Goal: Task Accomplishment & Management: Manage account settings

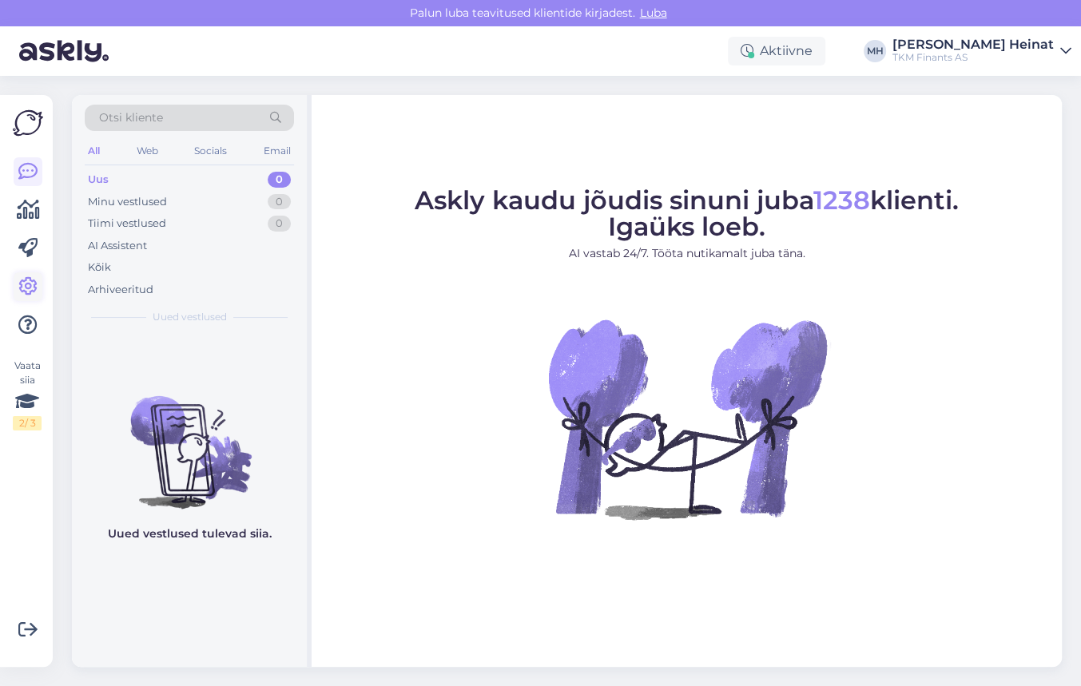
click at [34, 287] on icon at bounding box center [27, 286] width 19 height 19
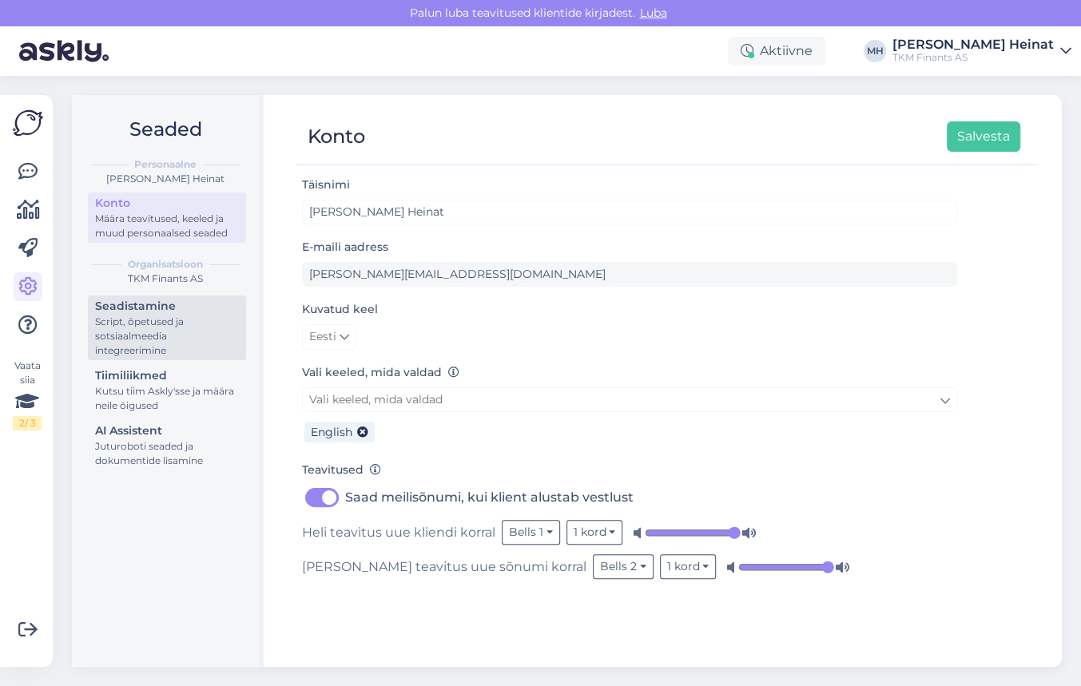
click at [149, 319] on div "Script, õpetused ja sotsiaalmeedia integreerimine" at bounding box center [167, 336] width 144 height 43
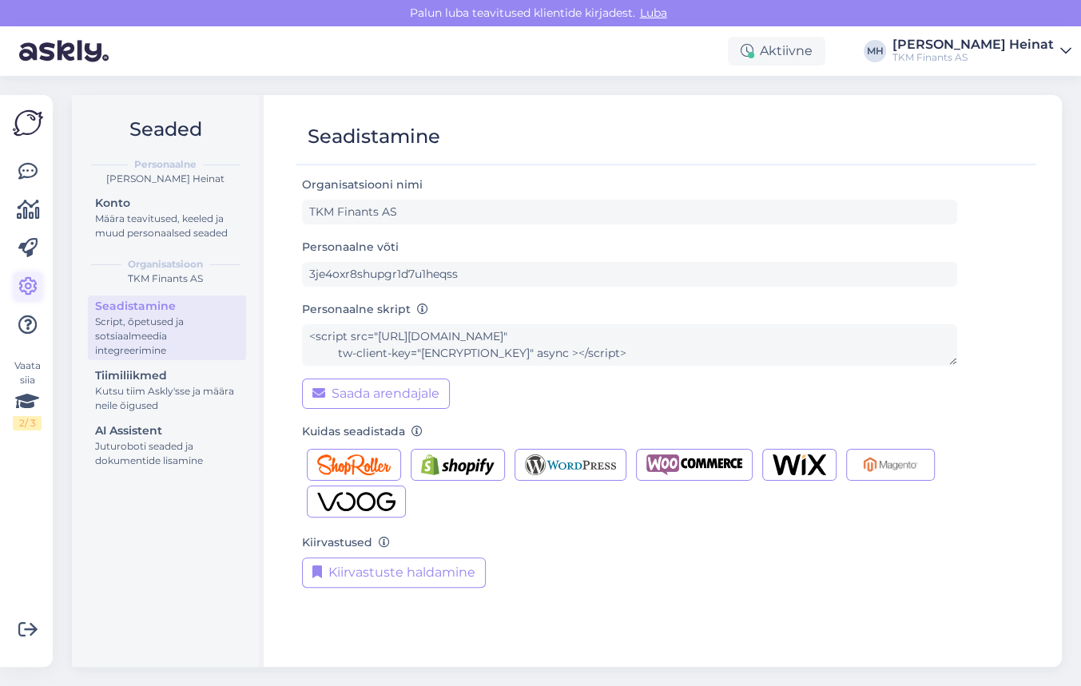
click at [17, 280] on link at bounding box center [28, 286] width 29 height 29
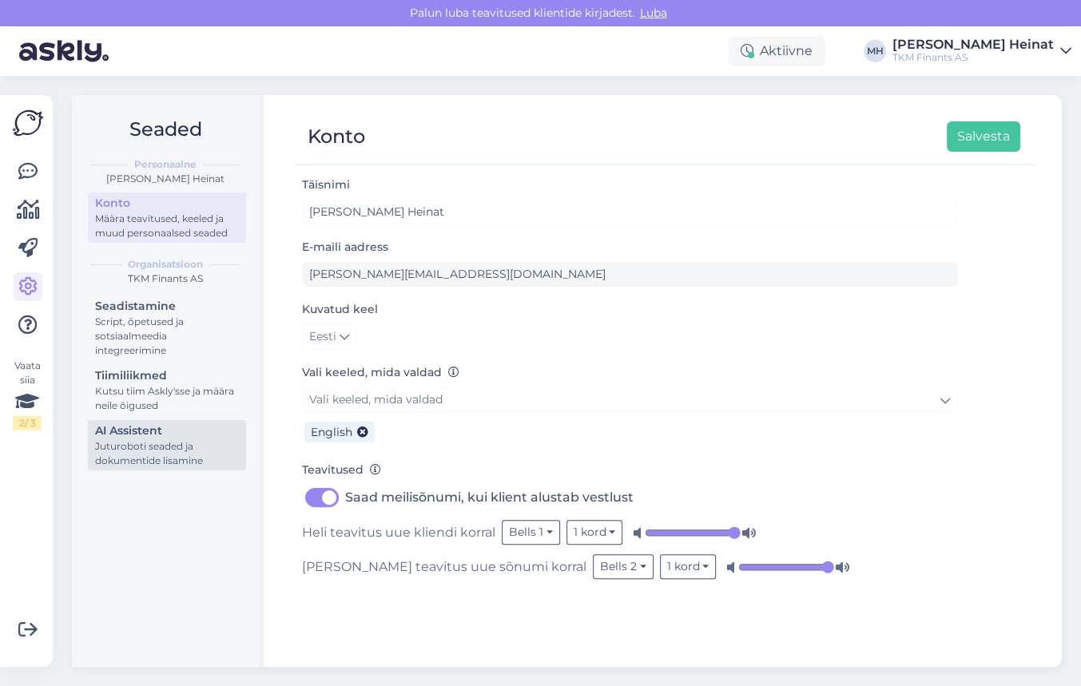
click at [148, 429] on div "AI Assistent" at bounding box center [167, 430] width 144 height 17
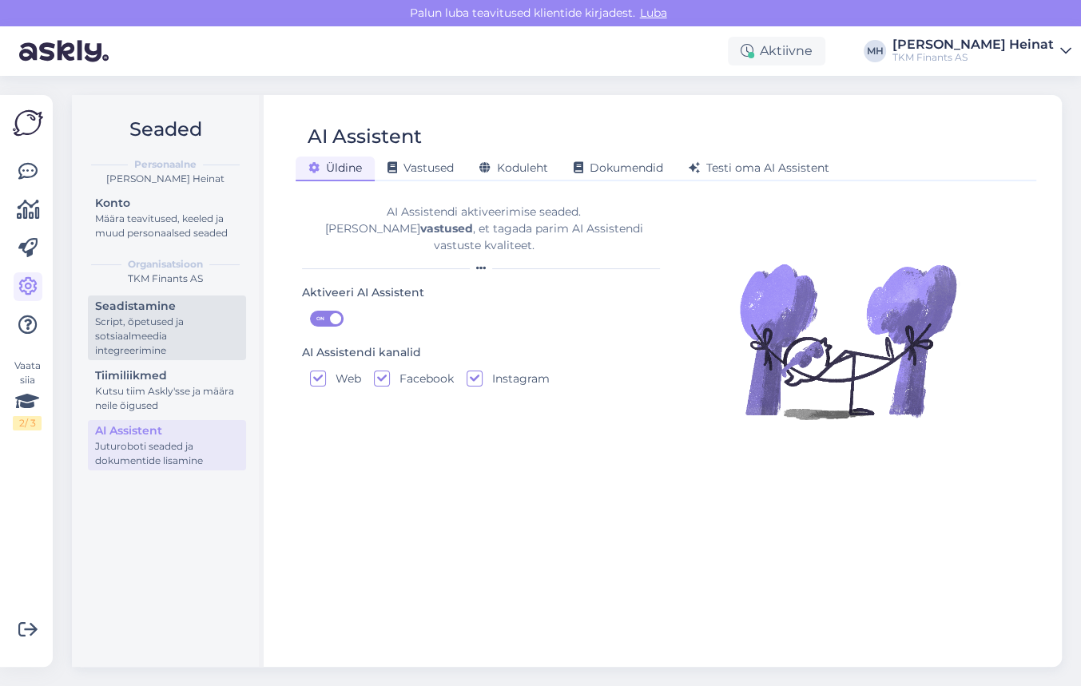
click at [137, 311] on div "Seadistamine" at bounding box center [167, 306] width 144 height 17
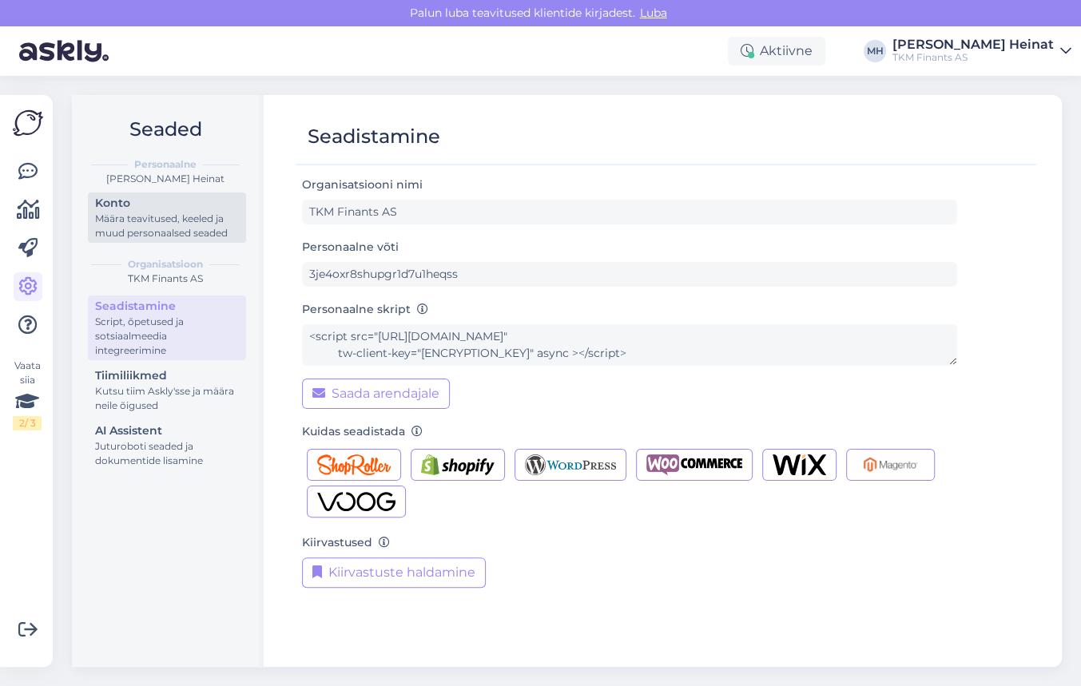
click at [200, 240] on div "Määra teavitused, keeled ja muud personaalsed seaded" at bounding box center [167, 226] width 144 height 29
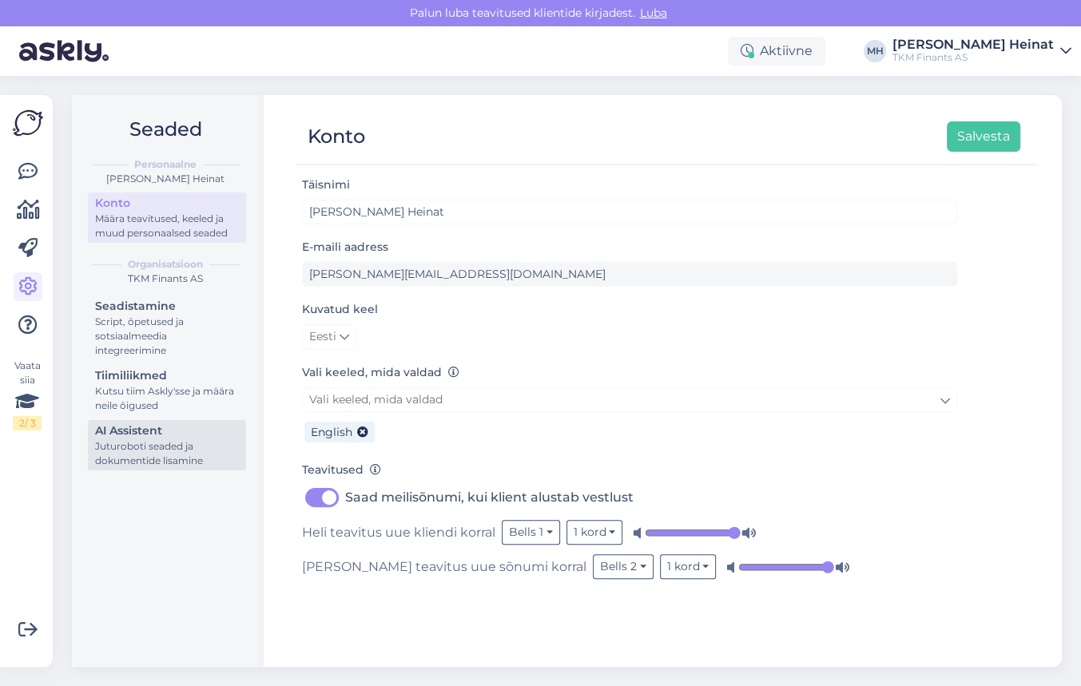
click at [173, 452] on div "Juturoboti seaded ja dokumentide lisamine" at bounding box center [167, 453] width 144 height 29
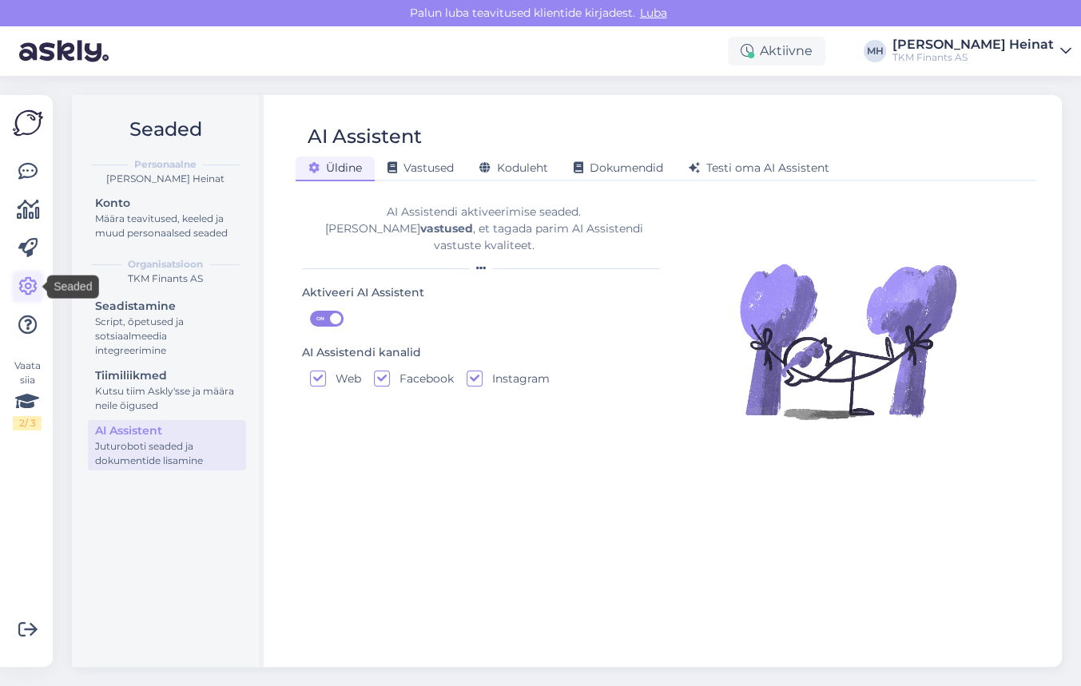
click at [26, 287] on icon at bounding box center [27, 286] width 19 height 19
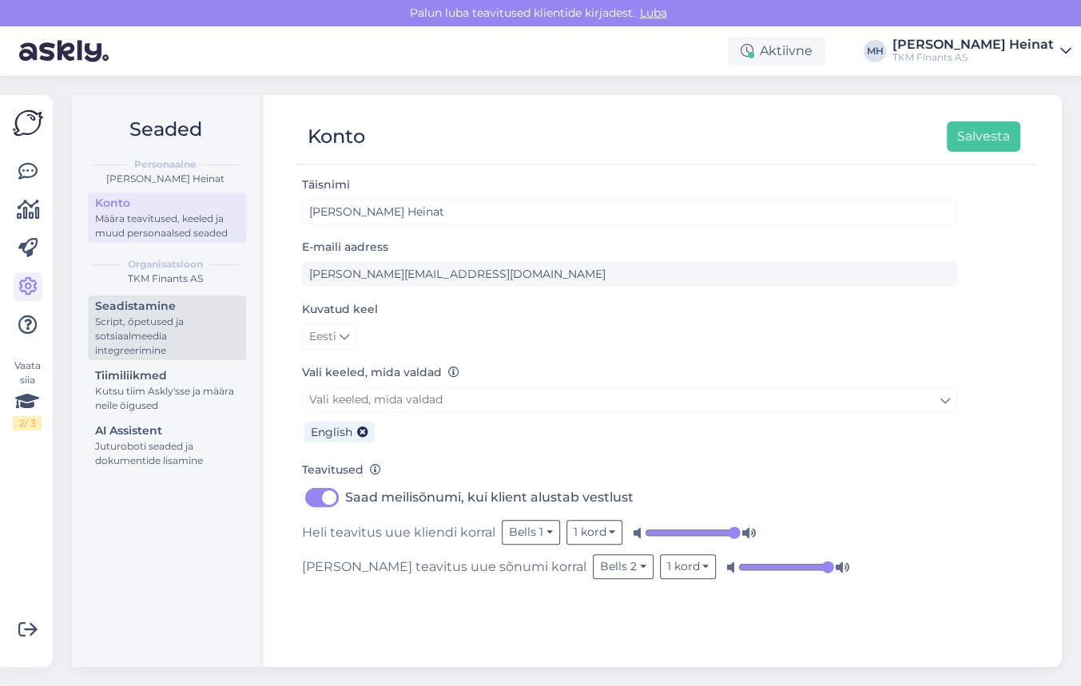
click at [117, 323] on div "Script, õpetused ja sotsiaalmeedia integreerimine" at bounding box center [167, 336] width 144 height 43
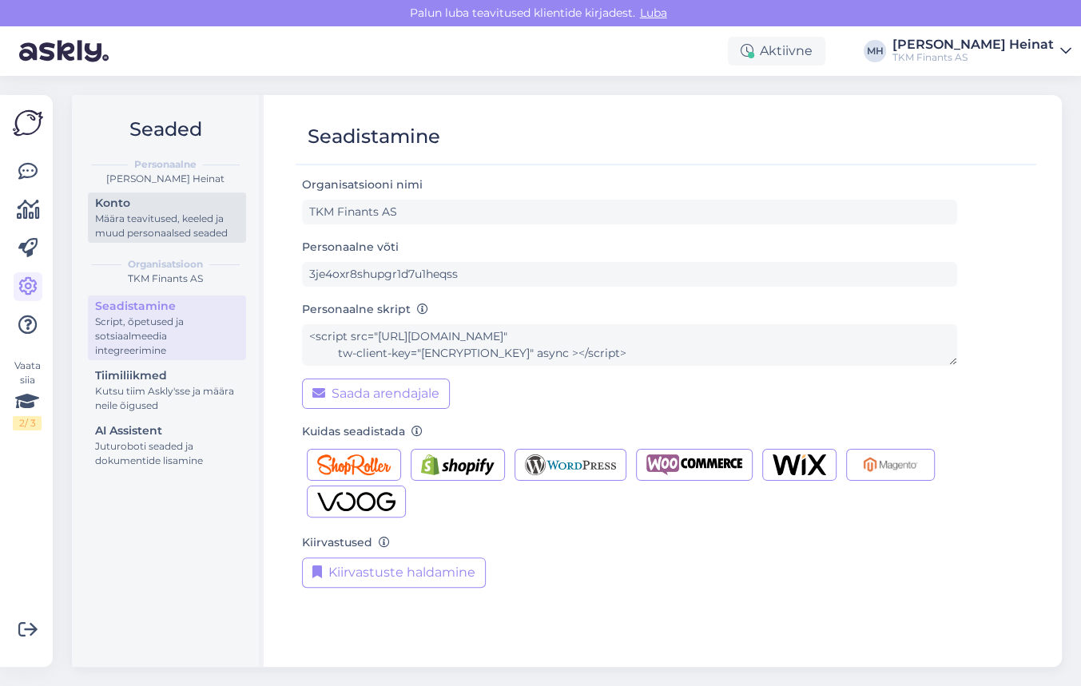
click at [179, 214] on div "Määra teavitused, keeled ja muud personaalsed seaded" at bounding box center [167, 226] width 144 height 29
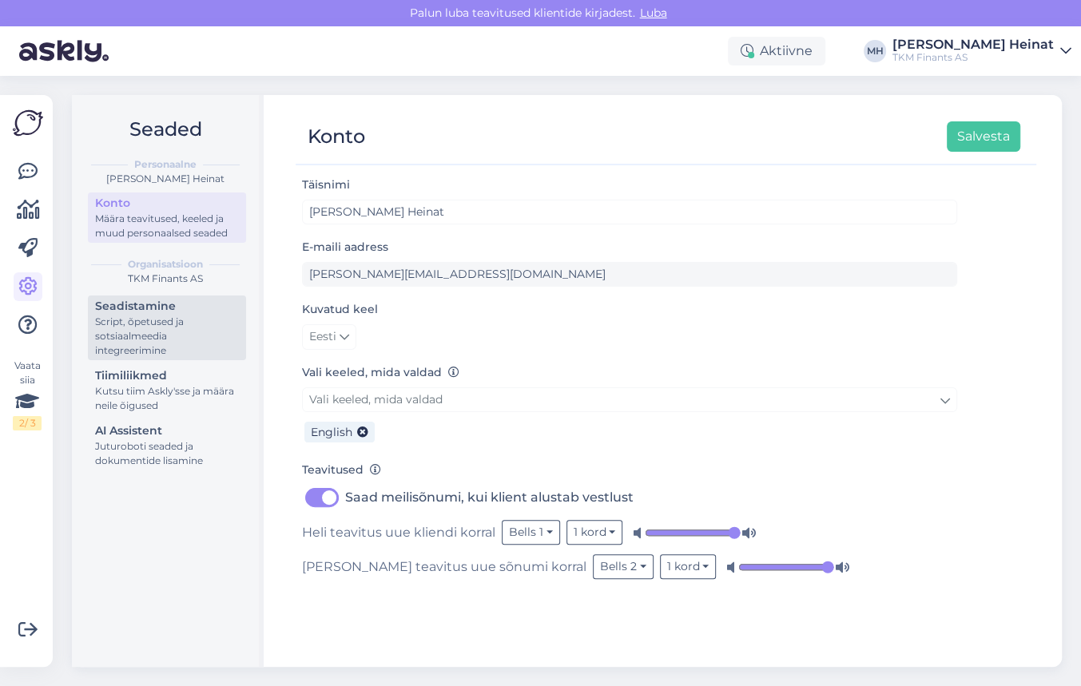
click at [154, 315] on div "Script, õpetused ja sotsiaalmeedia integreerimine" at bounding box center [167, 336] width 144 height 43
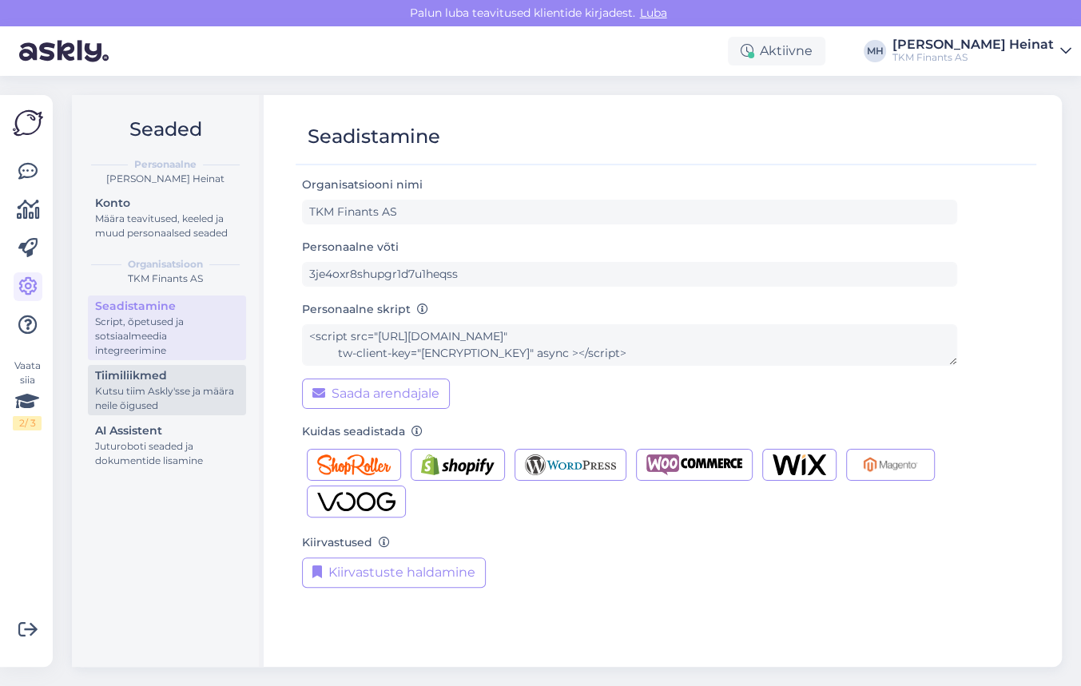
click at [136, 397] on div "Kutsu tiim Askly'sse ja määra neile õigused" at bounding box center [167, 398] width 144 height 29
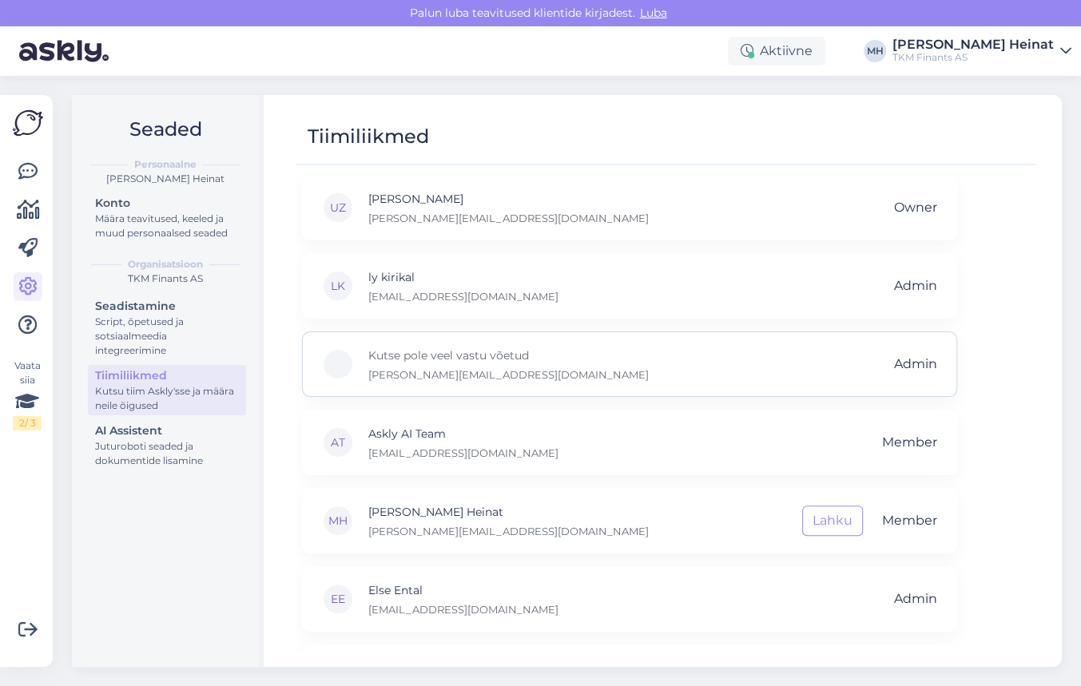
scroll to position [69, 0]
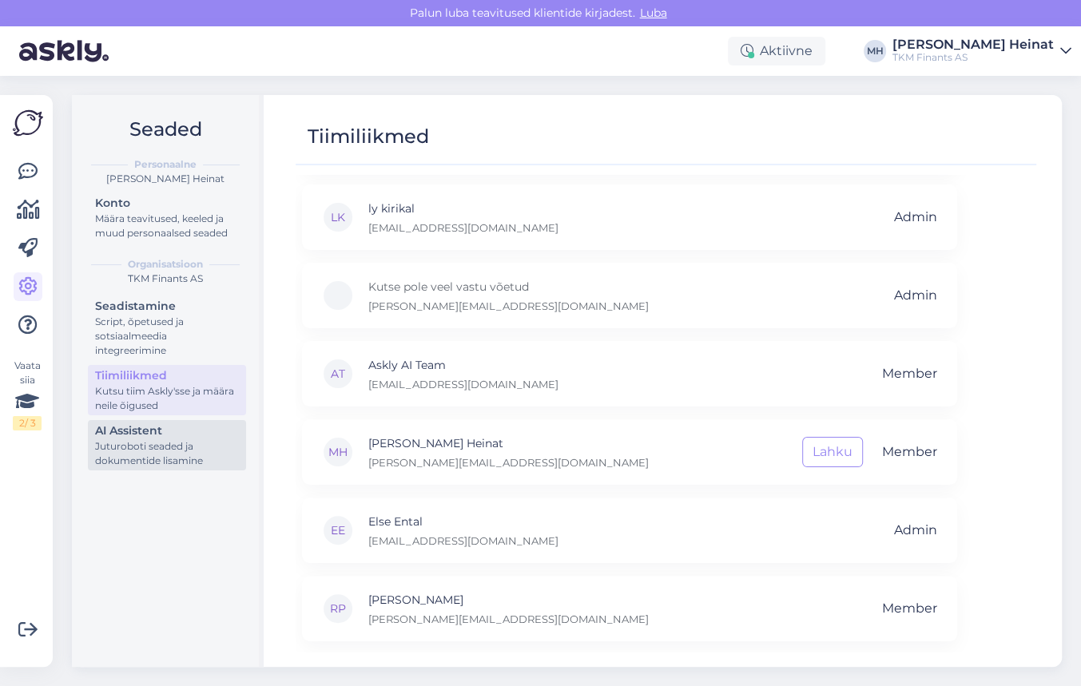
click at [143, 442] on div "Juturoboti seaded ja dokumentide lisamine" at bounding box center [167, 453] width 144 height 29
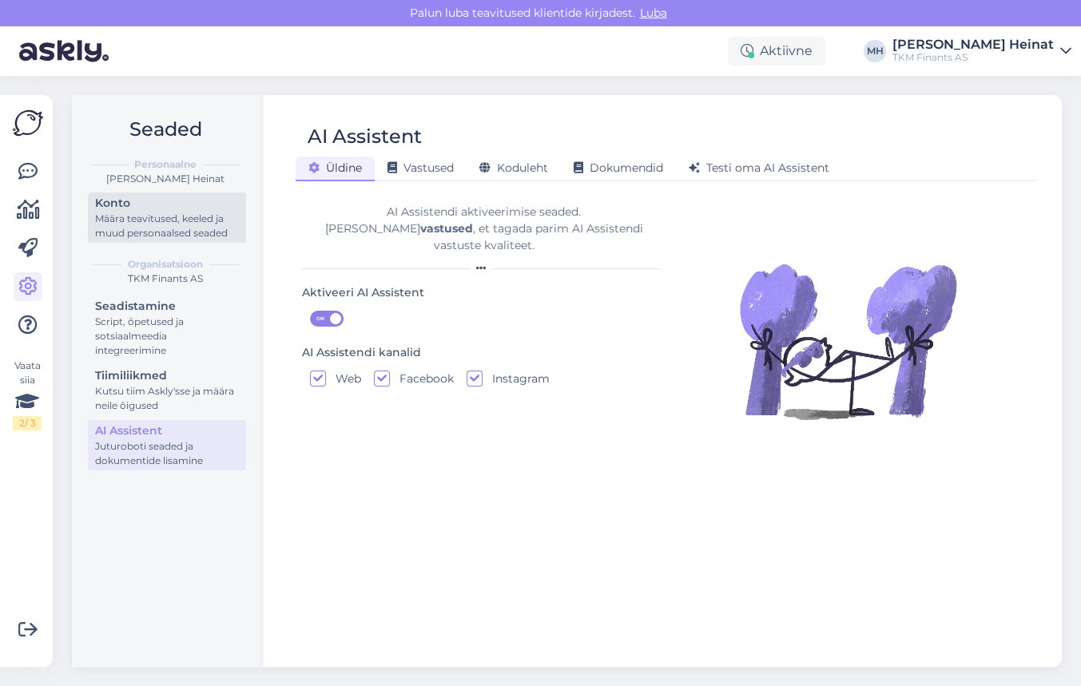
click at [210, 234] on div "Määra teavitused, keeled ja muud personaalsed seaded" at bounding box center [167, 226] width 144 height 29
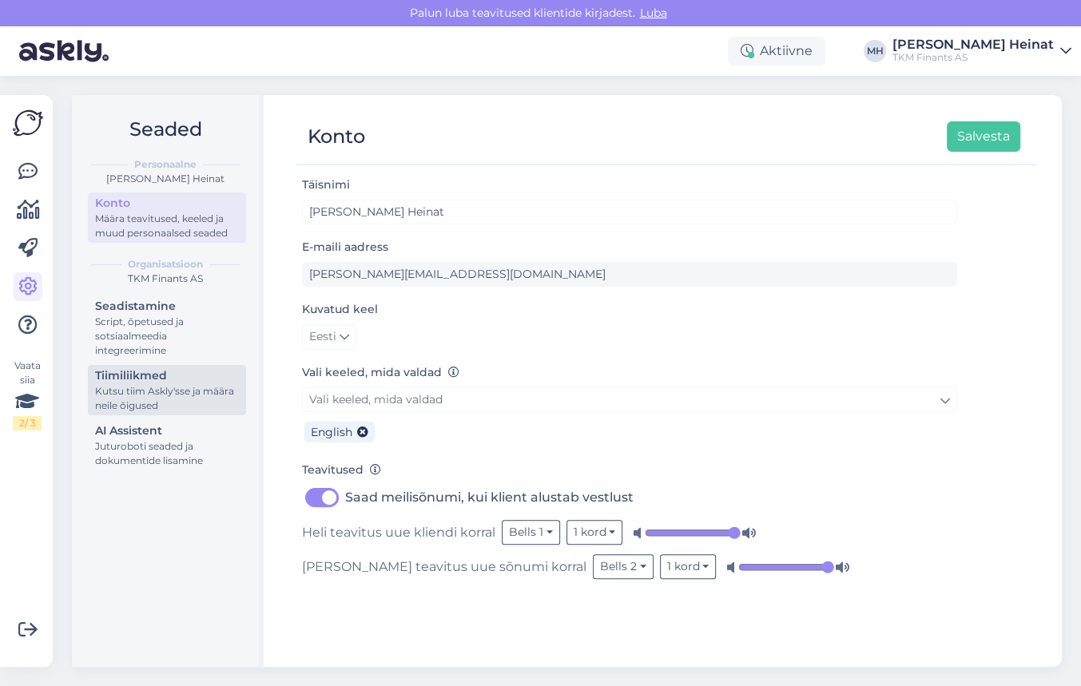
click at [141, 387] on div "Kutsu tiim Askly'sse ja määra neile õigused" at bounding box center [167, 398] width 144 height 29
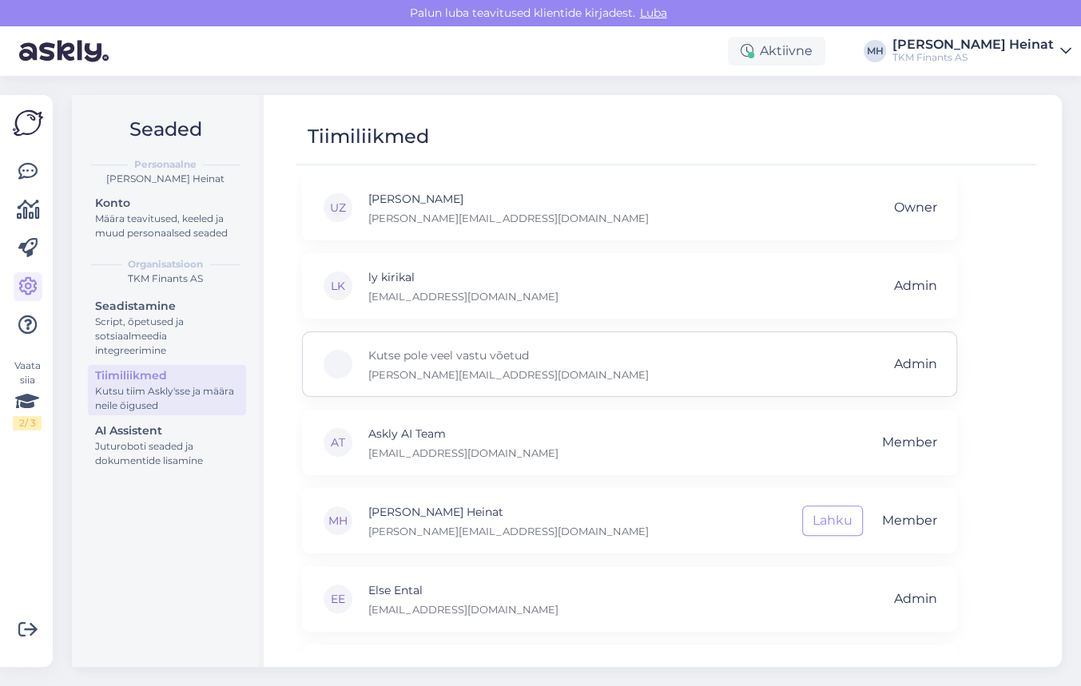
scroll to position [69, 0]
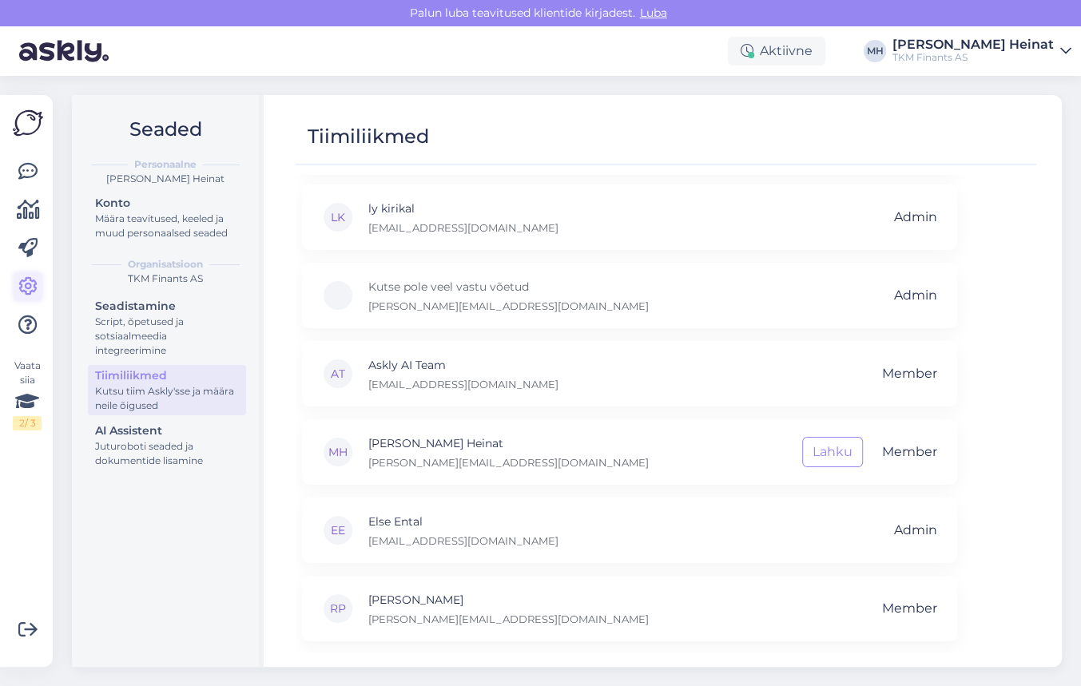
click at [30, 287] on icon at bounding box center [27, 286] width 19 height 19
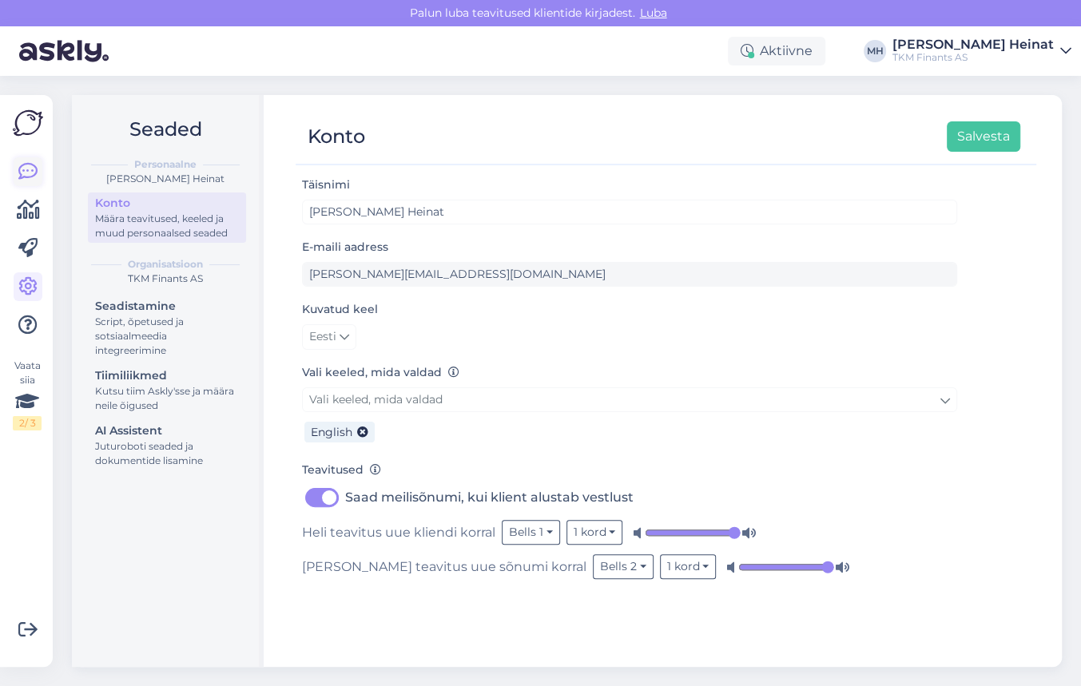
click at [23, 172] on icon at bounding box center [27, 171] width 19 height 19
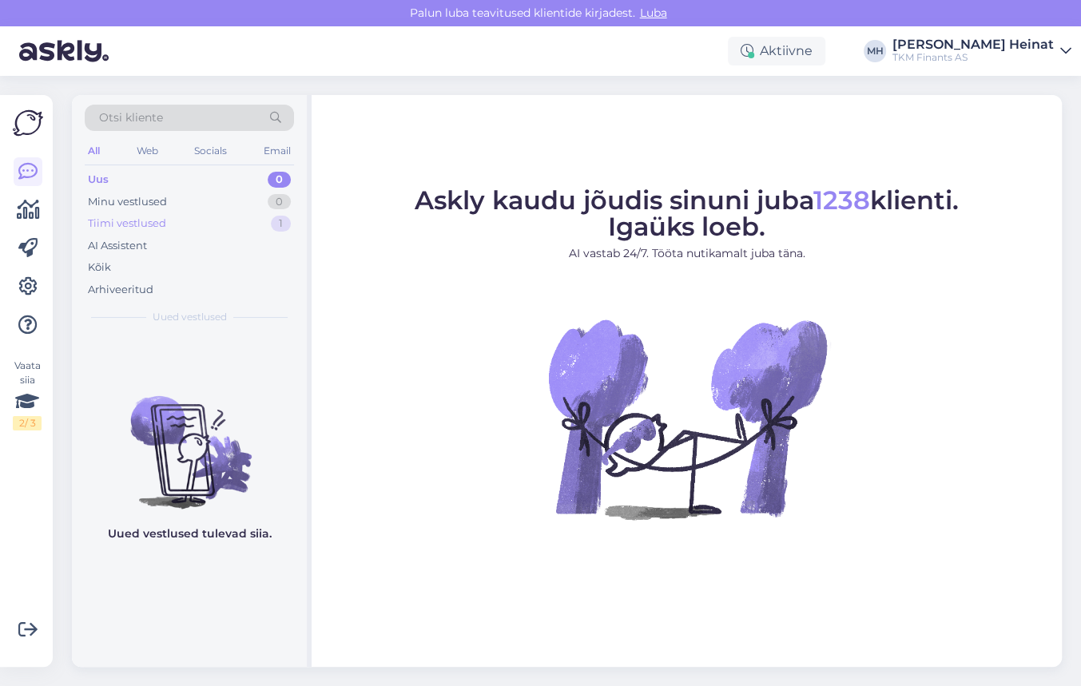
click at [141, 226] on div "Tiimi vestlused" at bounding box center [127, 224] width 78 height 16
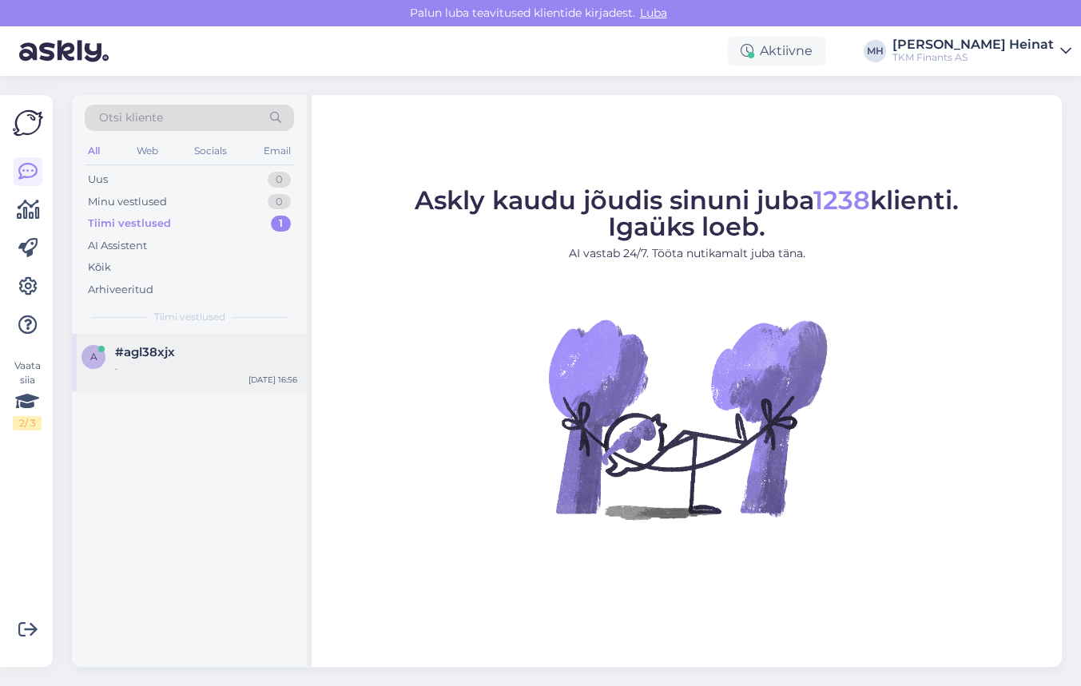
click at [160, 366] on div "." at bounding box center [206, 366] width 182 height 14
